Goal: Obtain resource: Obtain resource

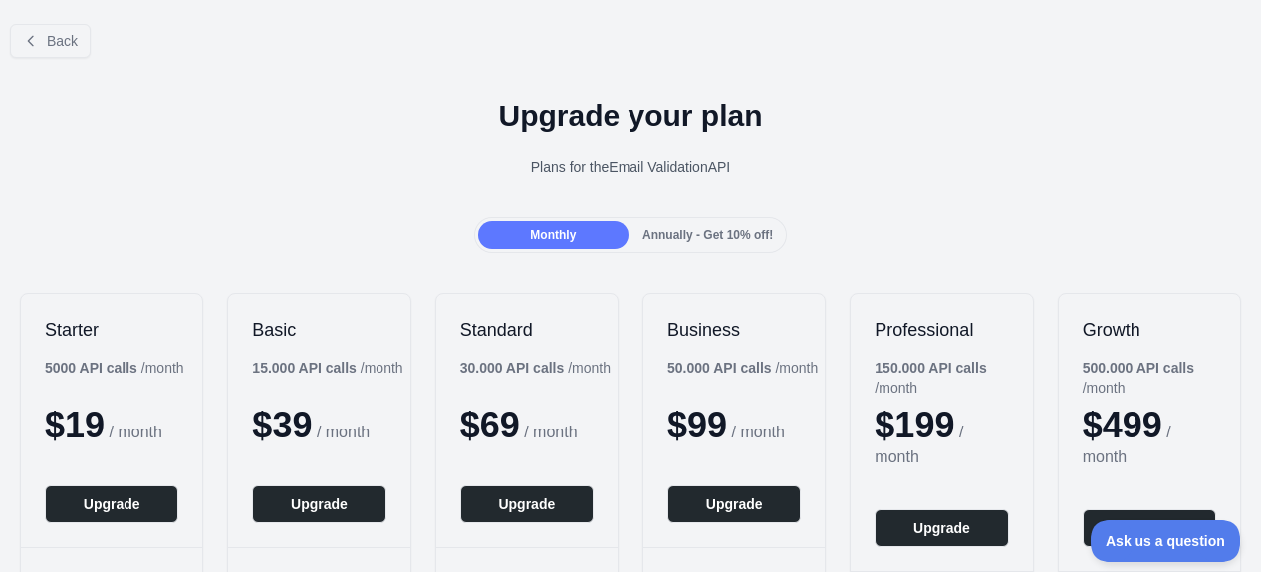
click at [44, 42] on div at bounding box center [630, 286] width 1261 height 572
click at [49, 43] on span "Back" at bounding box center [62, 41] width 31 height 16
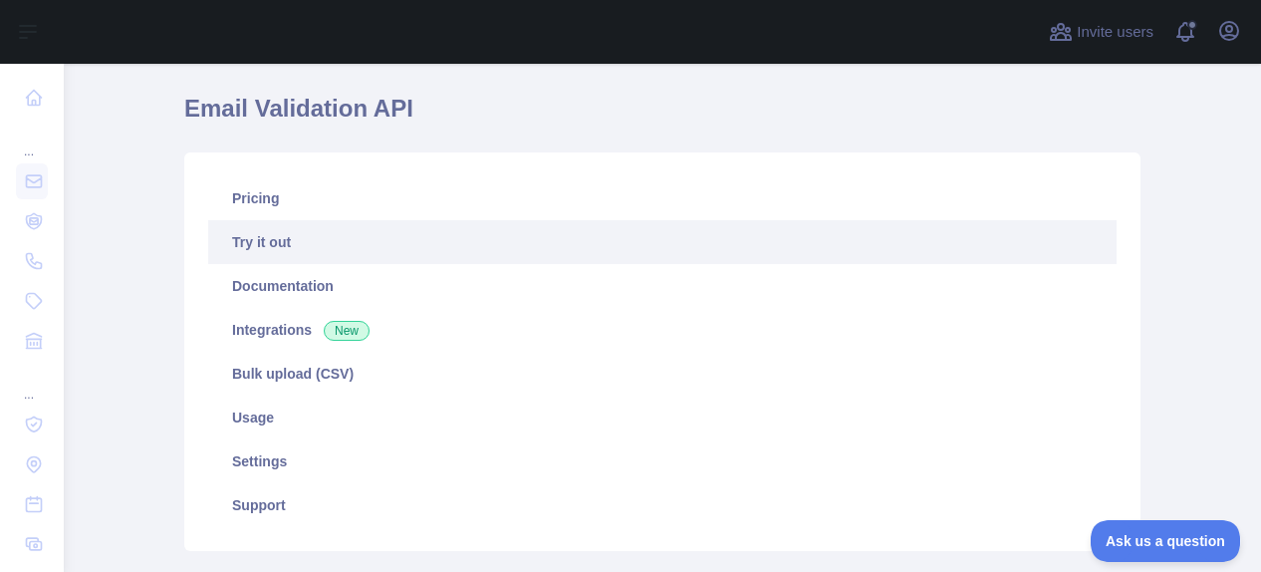
scroll to position [100, 0]
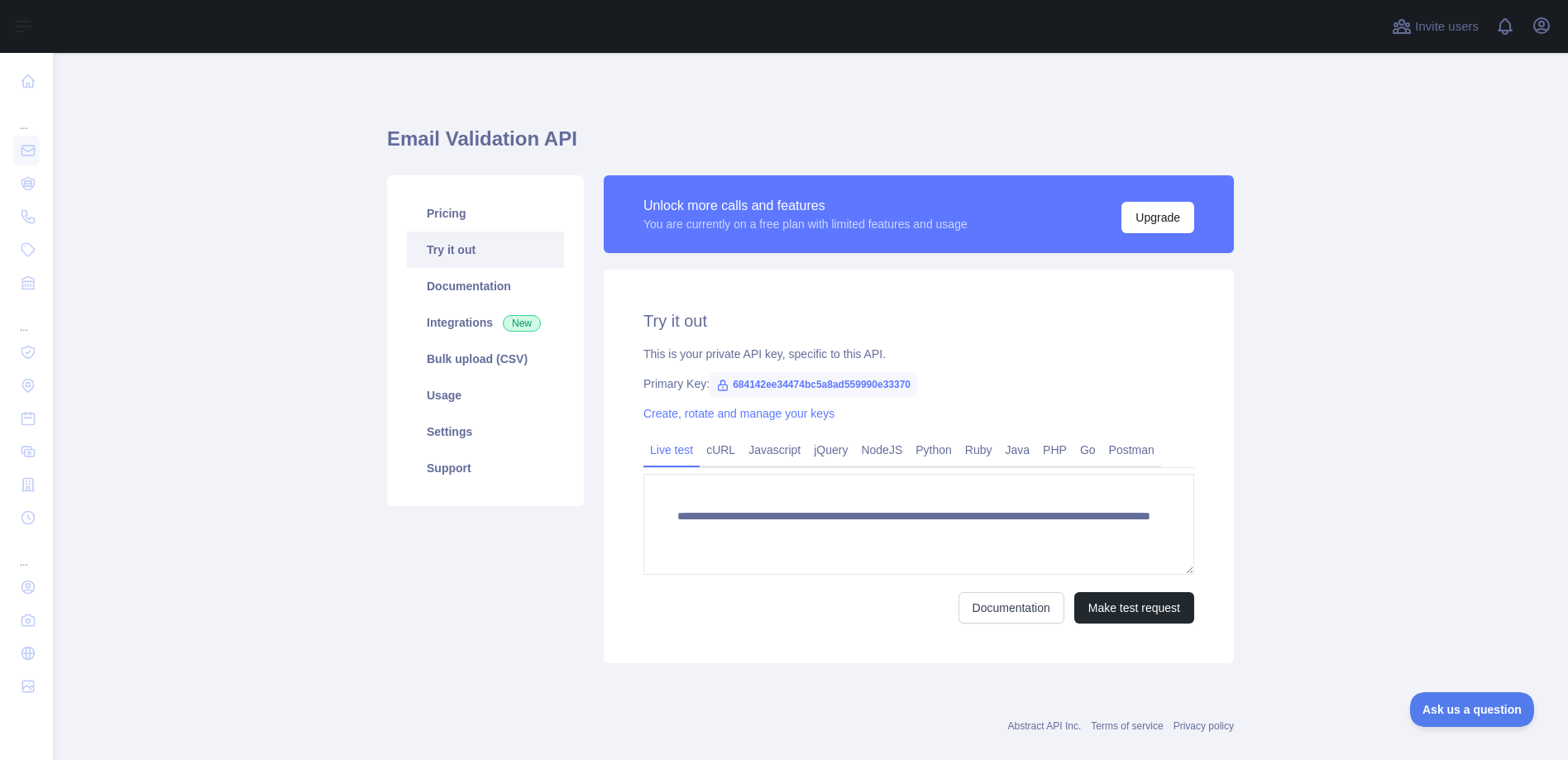
click at [864, 382] on span "684142ee34474bc5a8ad559990e33370" at bounding box center [813, 385] width 208 height 25
copy span "684142ee34474bc5a8ad559990e33370"
click at [759, 449] on link "Javascript" at bounding box center [774, 450] width 66 height 27
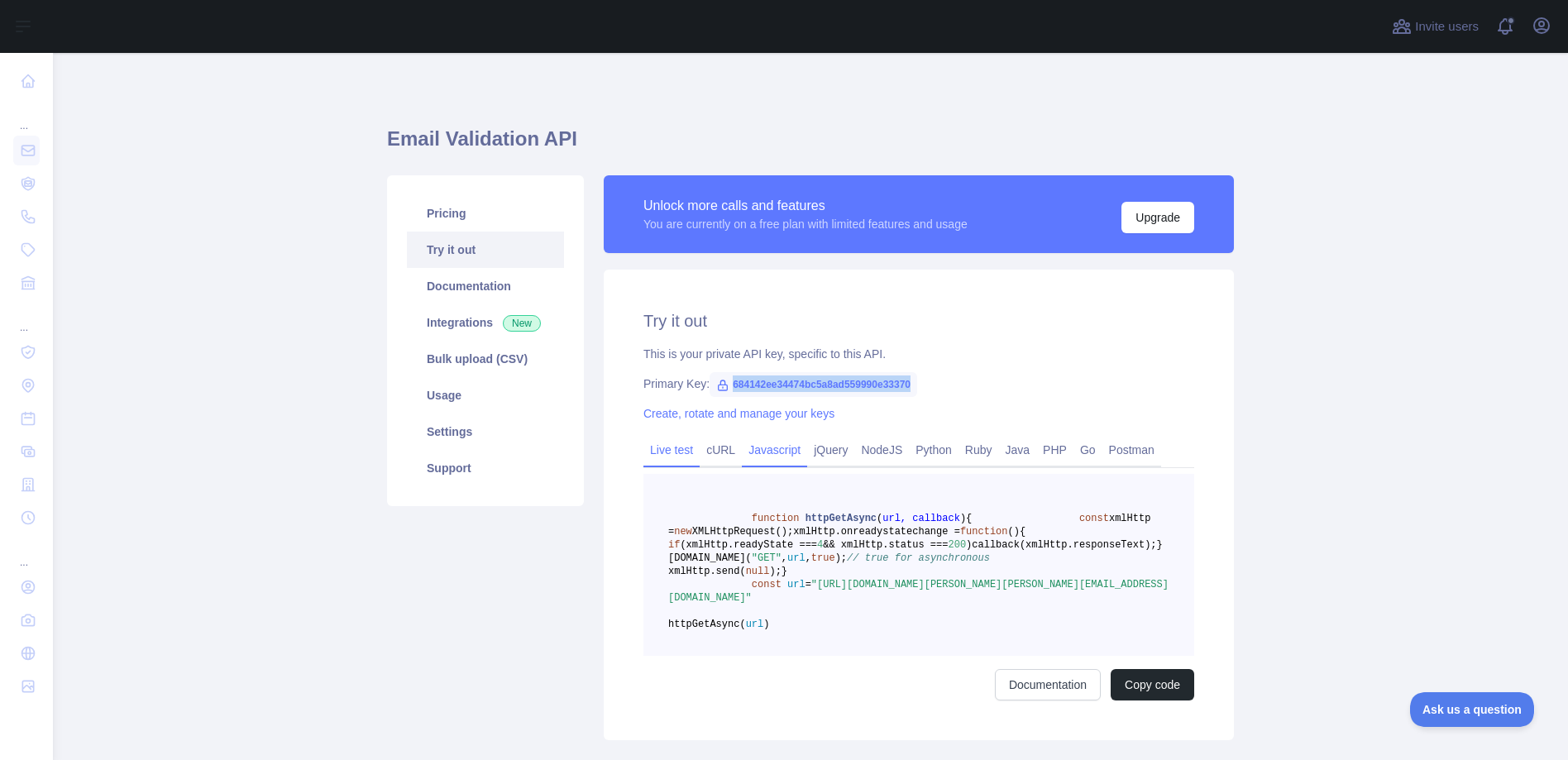
click at [658, 446] on link "Live test" at bounding box center [672, 450] width 56 height 27
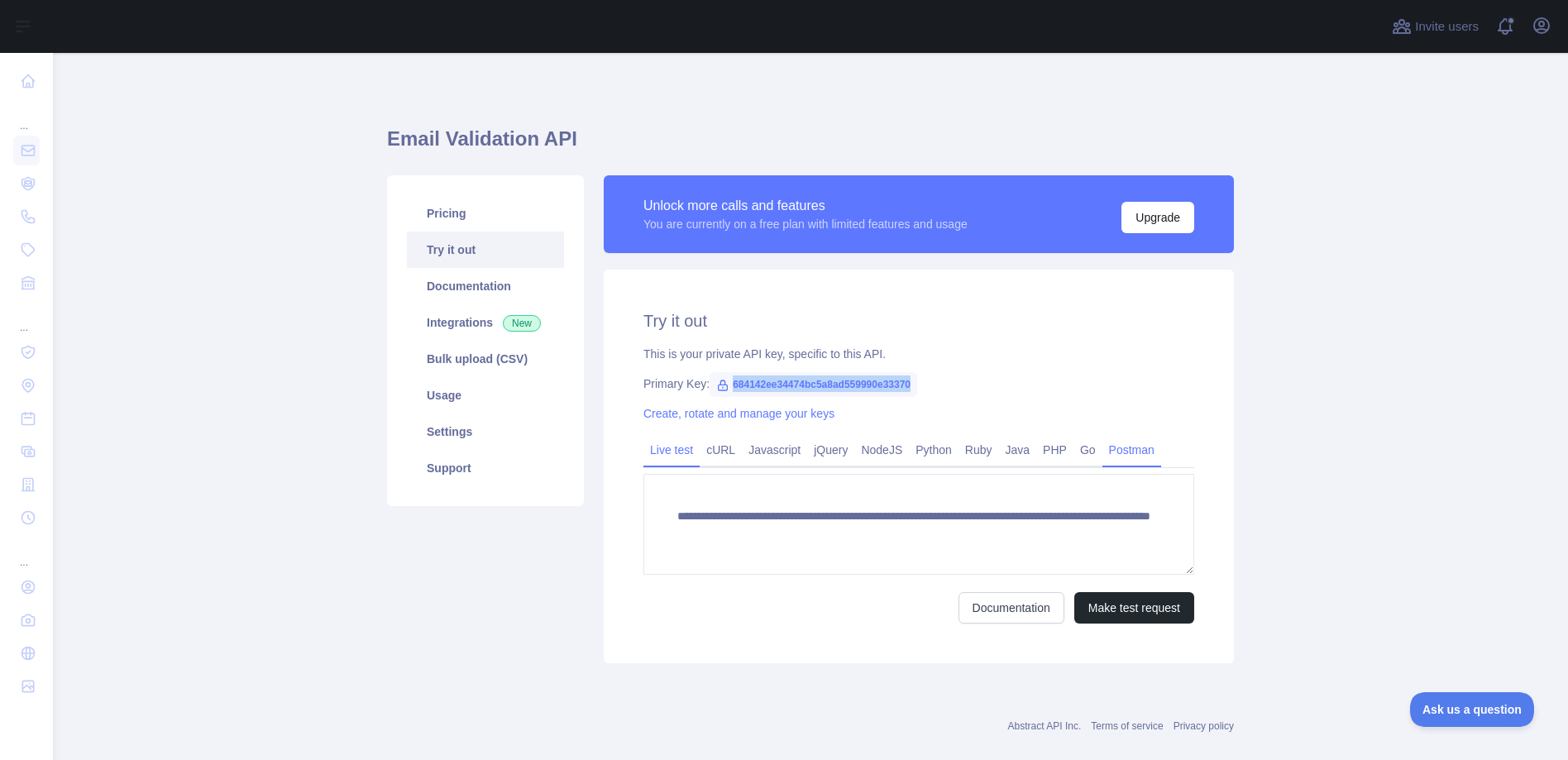
click at [1110, 449] on link "Postman" at bounding box center [1132, 450] width 59 height 27
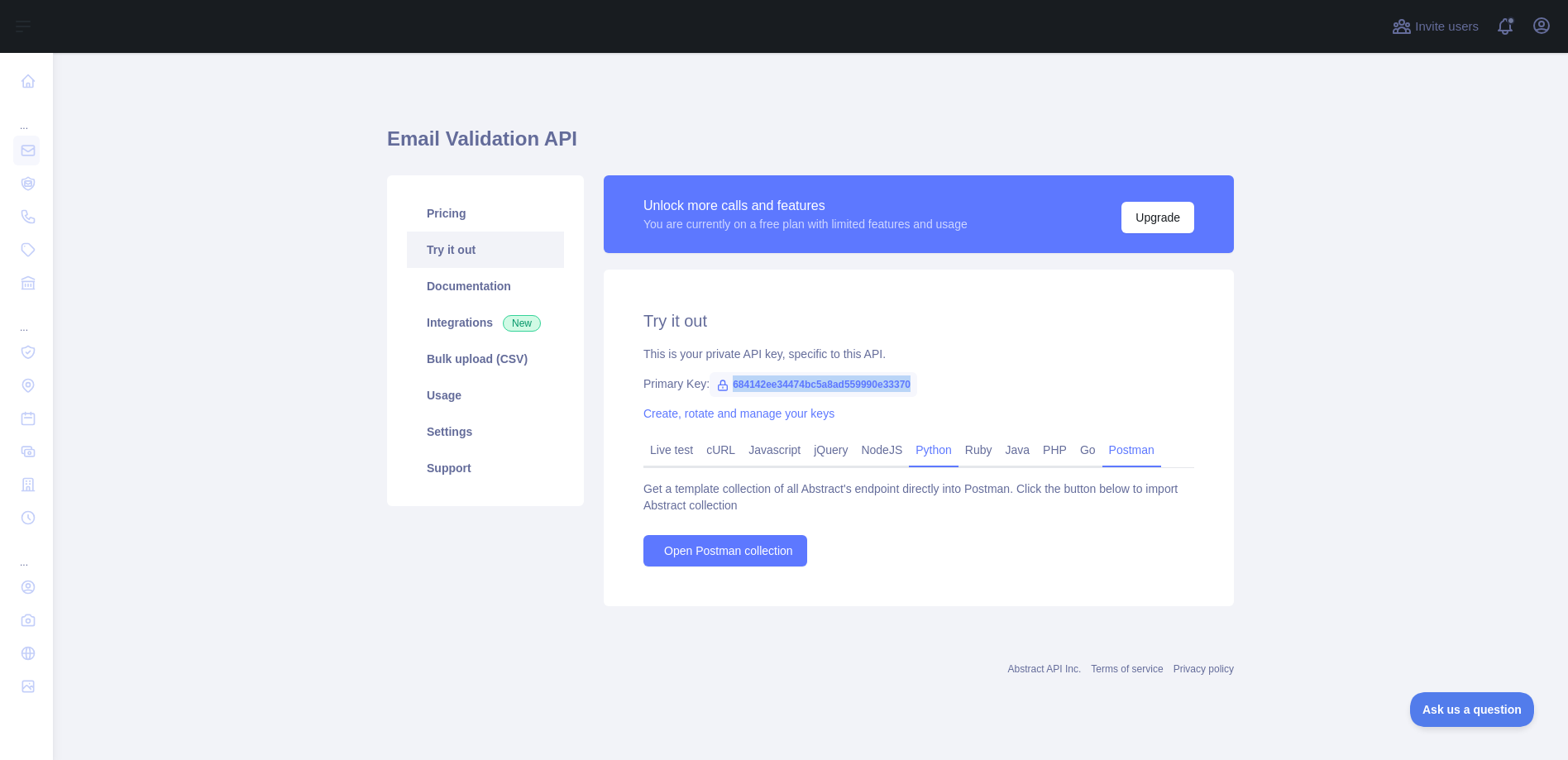
click at [947, 448] on link "Python" at bounding box center [933, 450] width 50 height 27
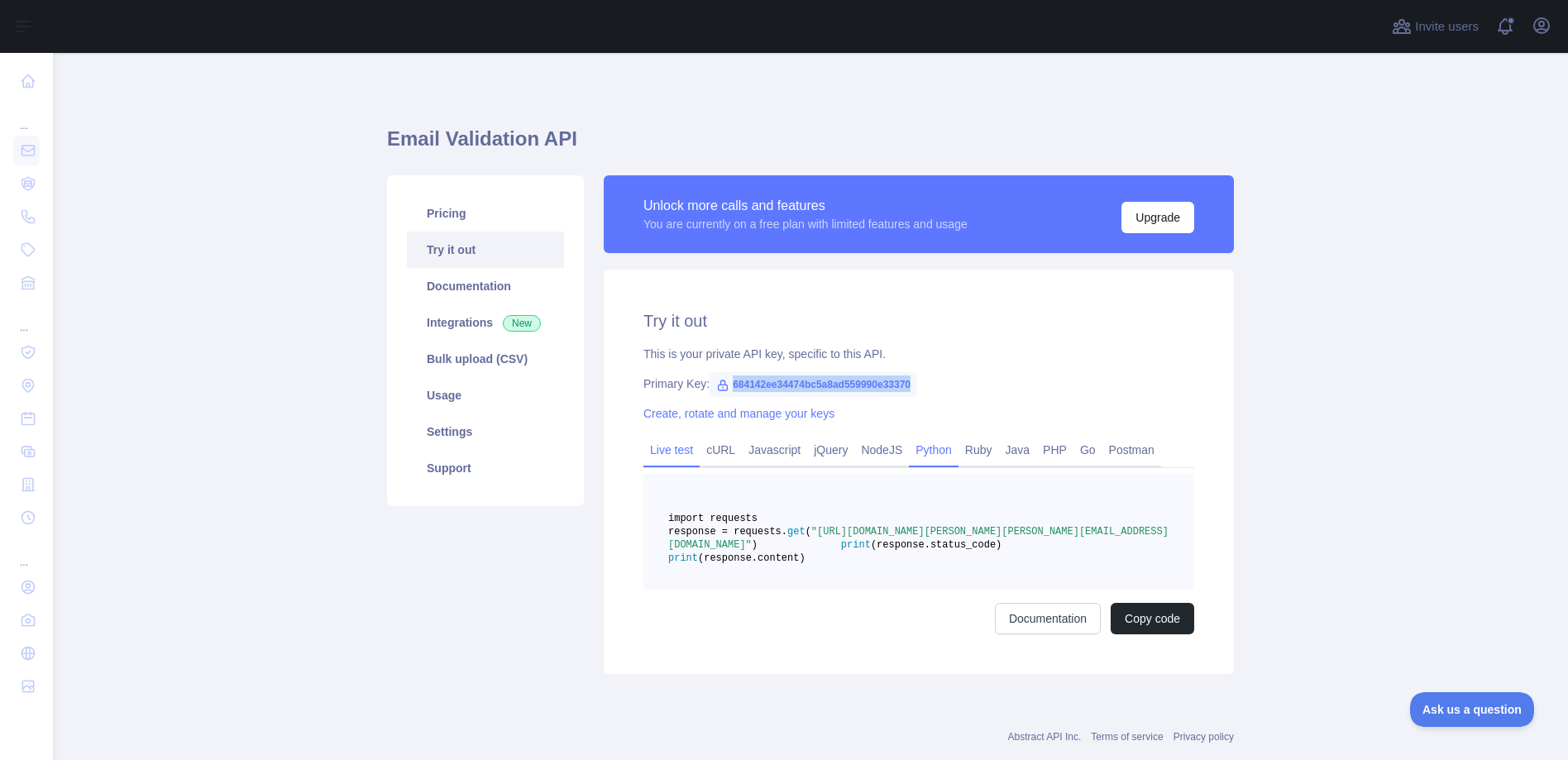
click at [677, 452] on link "Live test" at bounding box center [672, 450] width 56 height 27
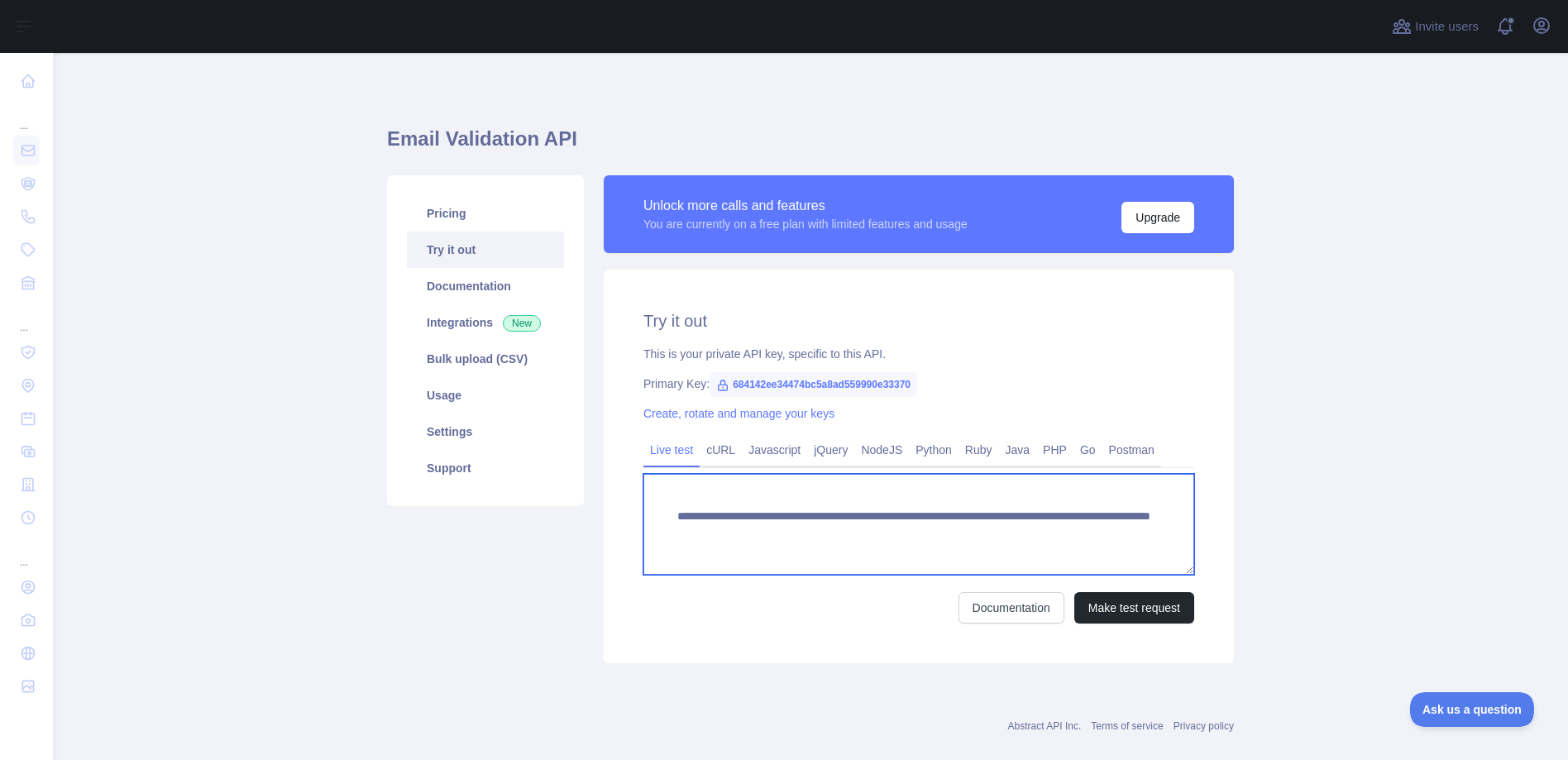
drag, startPoint x: 1112, startPoint y: 531, endPoint x: 586, endPoint y: 503, distance: 526.7
click at [586, 503] on div "**********" at bounding box center [811, 419] width 867 height 507
